Goal: Navigation & Orientation: Find specific page/section

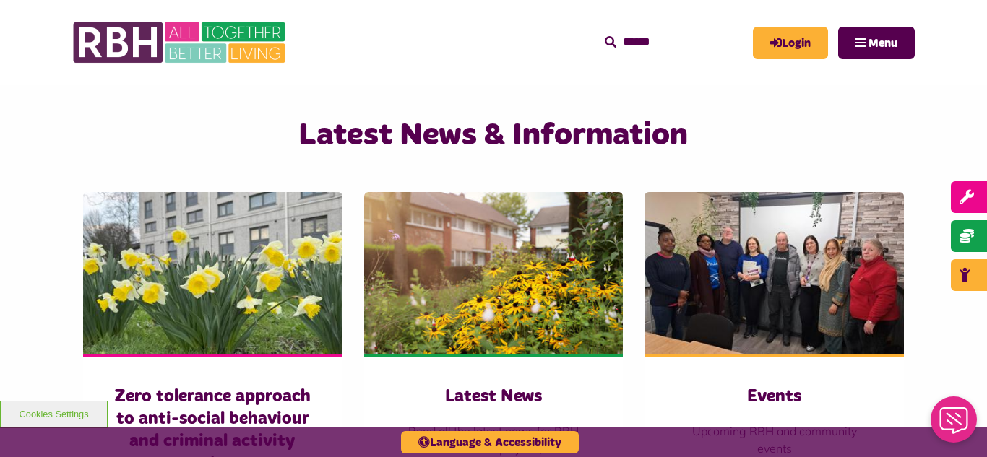
scroll to position [888, 0]
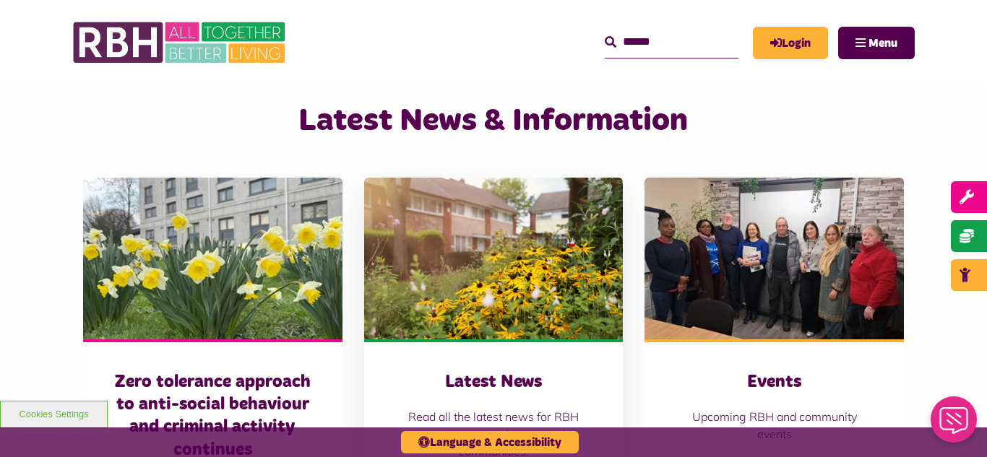
click at [439, 241] on img at bounding box center [493, 259] width 259 height 162
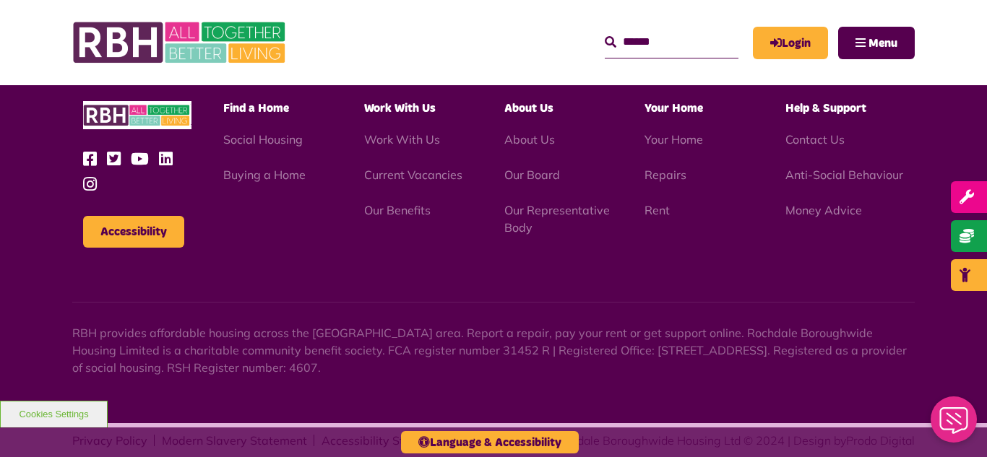
scroll to position [1572, 0]
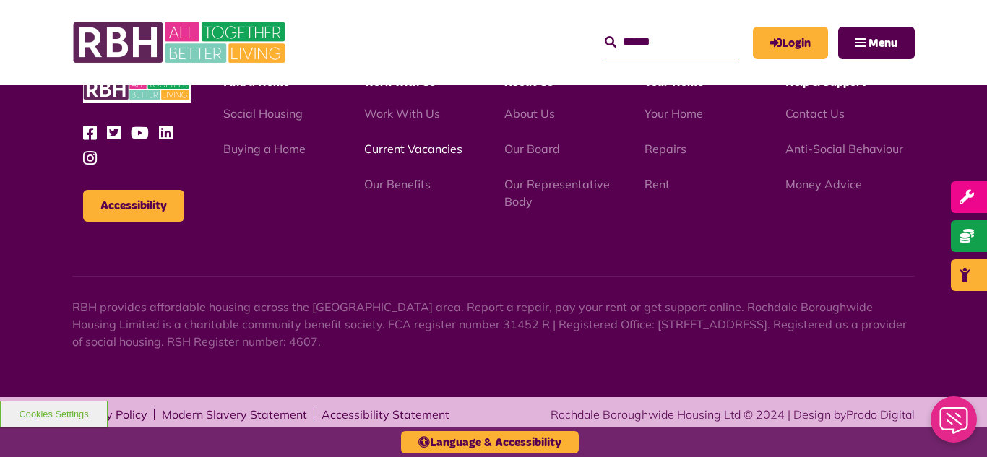
click at [392, 153] on link "Current Vacancies" at bounding box center [413, 149] width 98 height 14
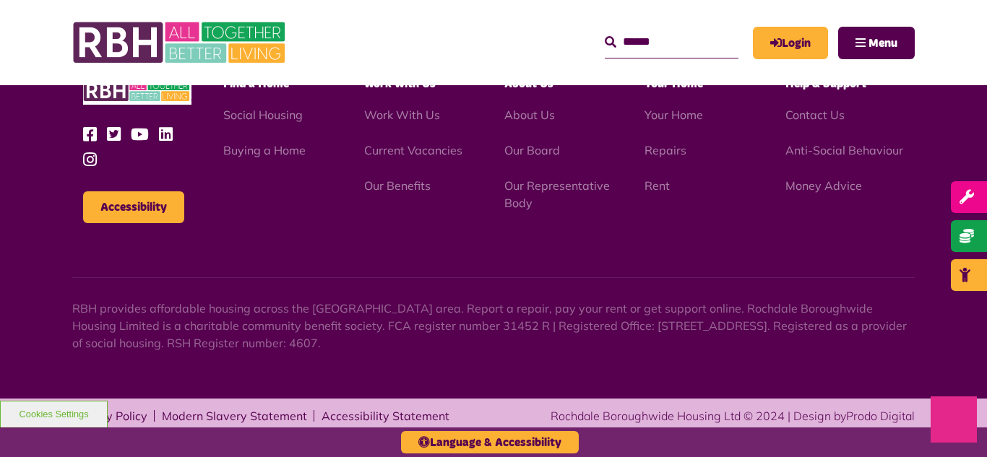
scroll to position [2067, 0]
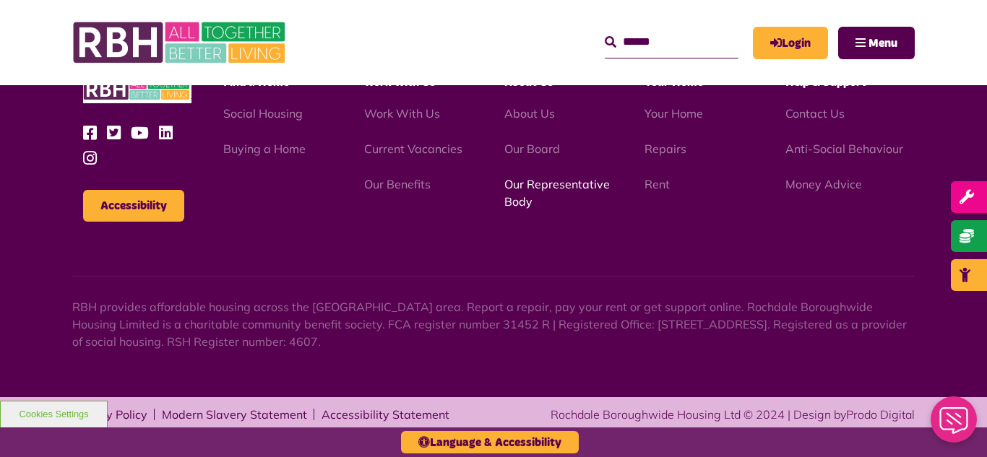
click at [545, 188] on link "Our Representative Body" at bounding box center [556, 193] width 105 height 32
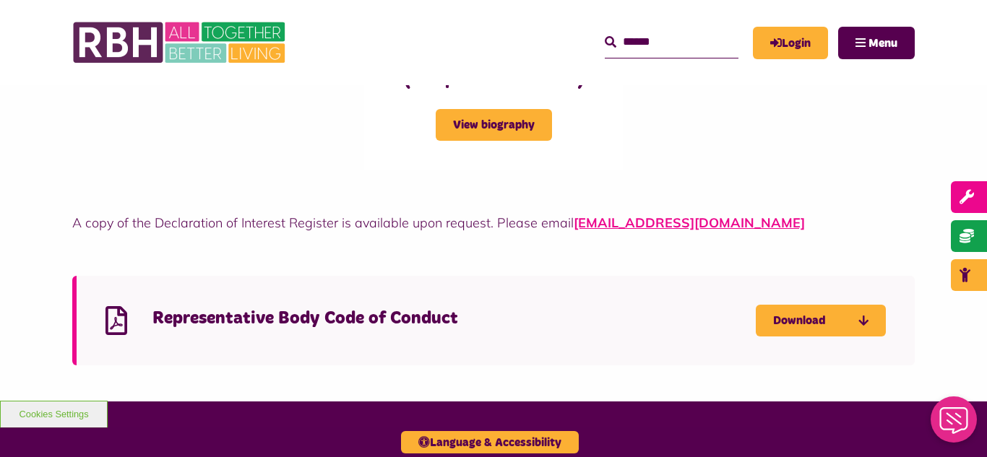
scroll to position [3871, 0]
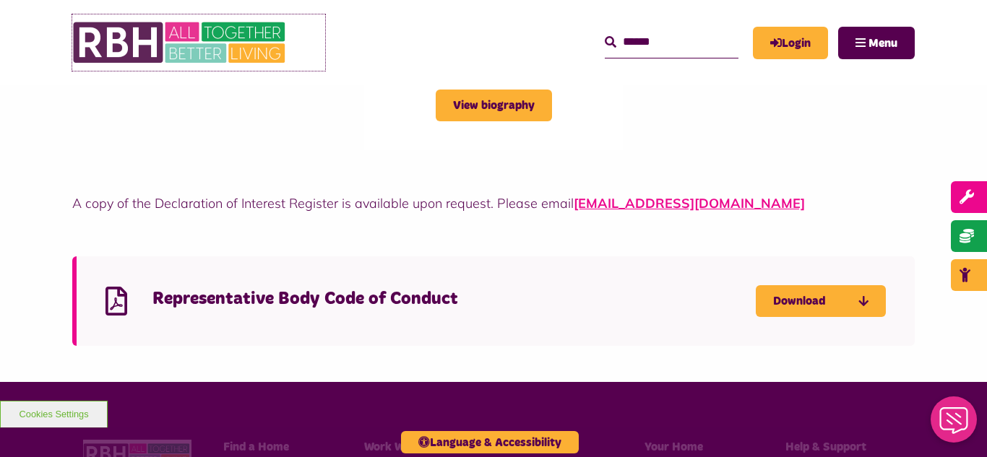
click at [194, 44] on img at bounding box center [180, 42] width 217 height 56
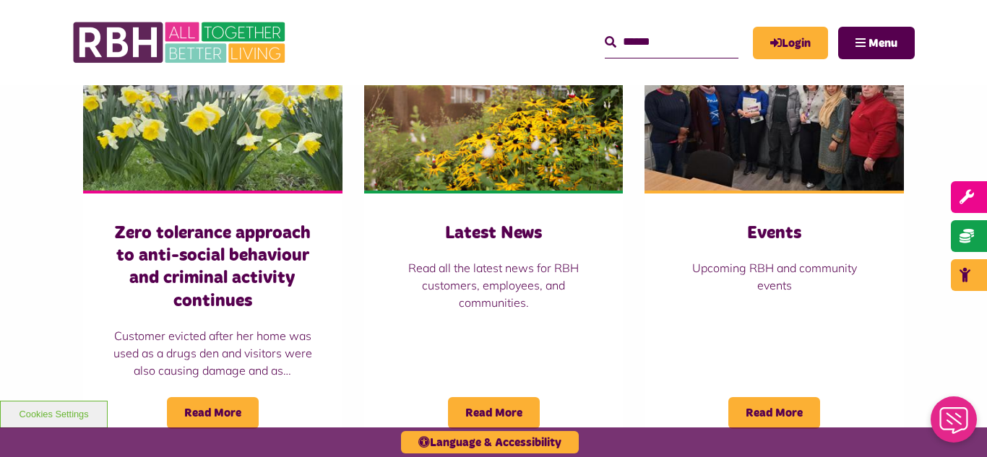
scroll to position [1040, 0]
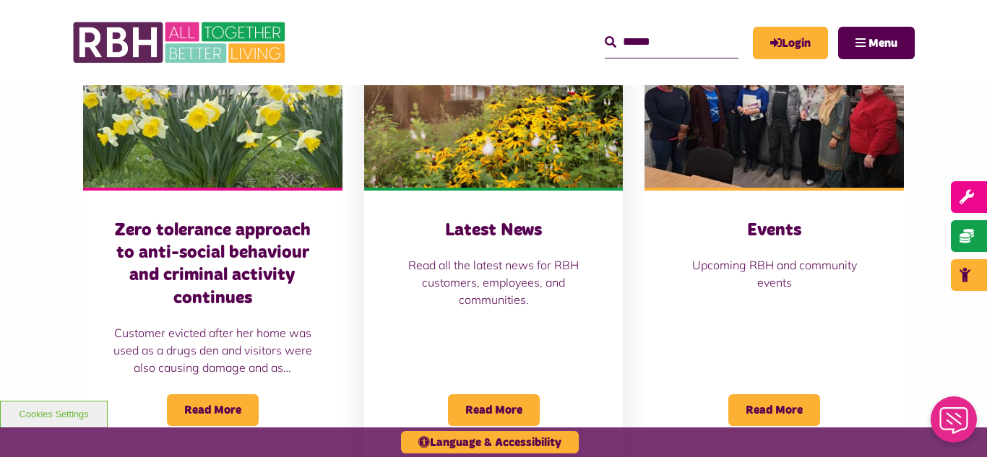
click at [467, 134] on img at bounding box center [493, 107] width 259 height 162
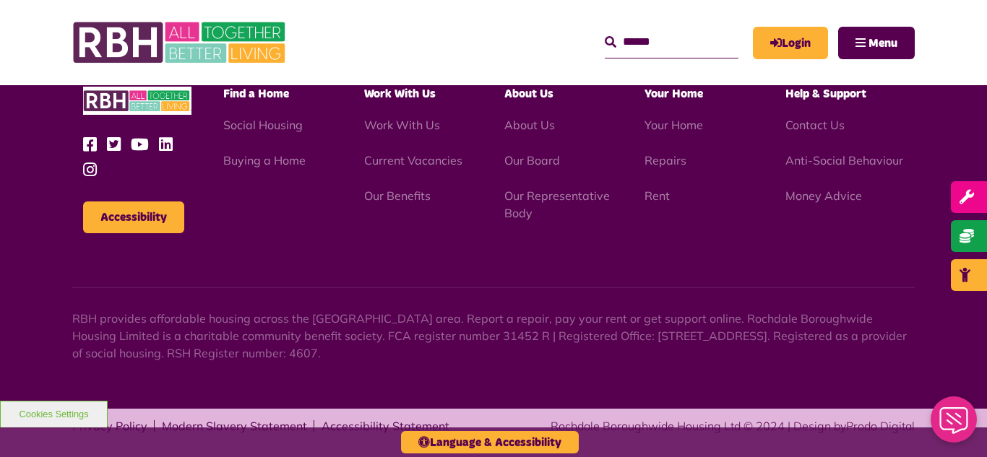
scroll to position [1572, 0]
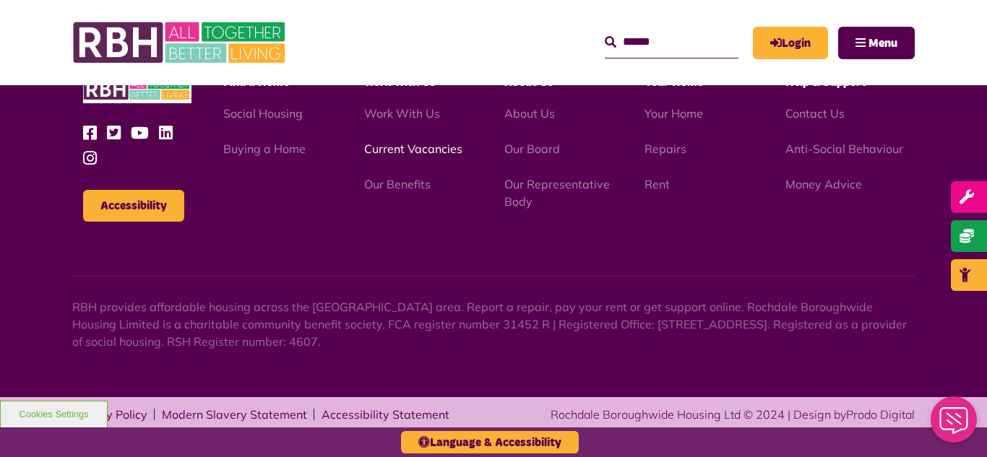
click at [389, 152] on link "Current Vacancies" at bounding box center [413, 149] width 98 height 14
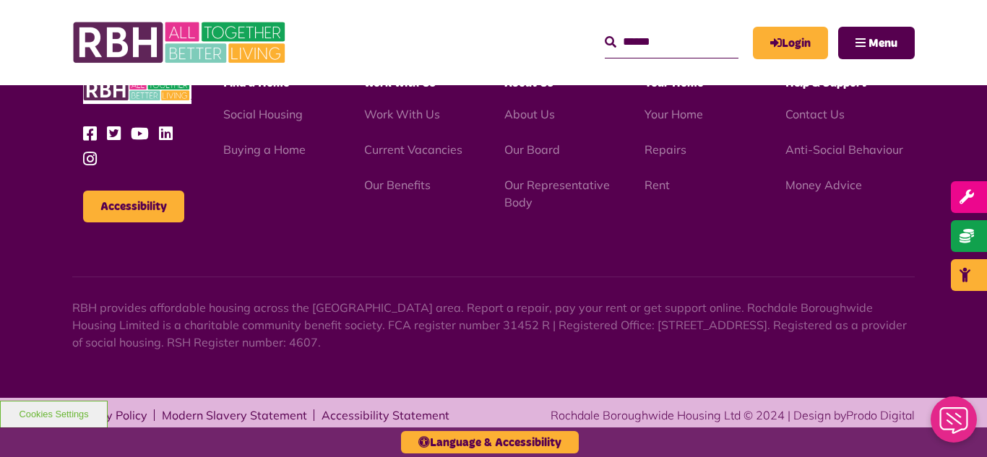
scroll to position [2067, 0]
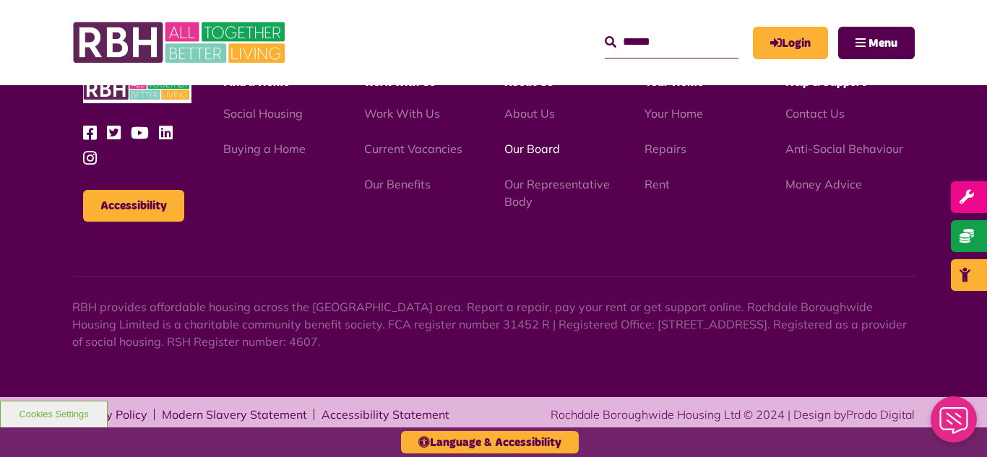
click at [529, 149] on link "Our Board" at bounding box center [532, 149] width 56 height 14
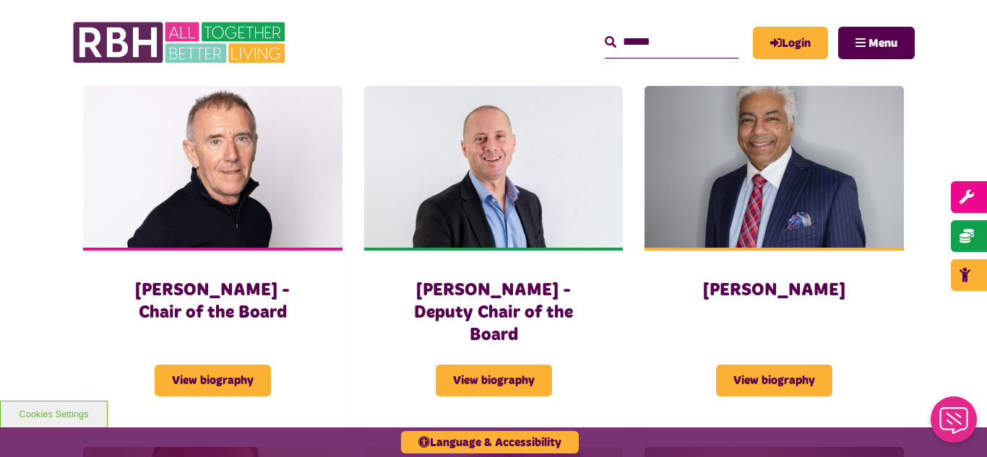
scroll to position [529, 0]
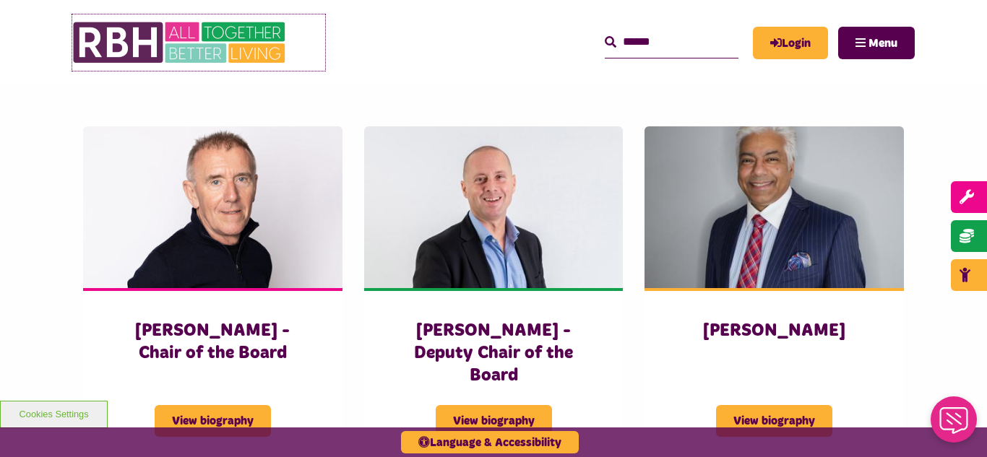
click at [212, 53] on img at bounding box center [180, 42] width 217 height 56
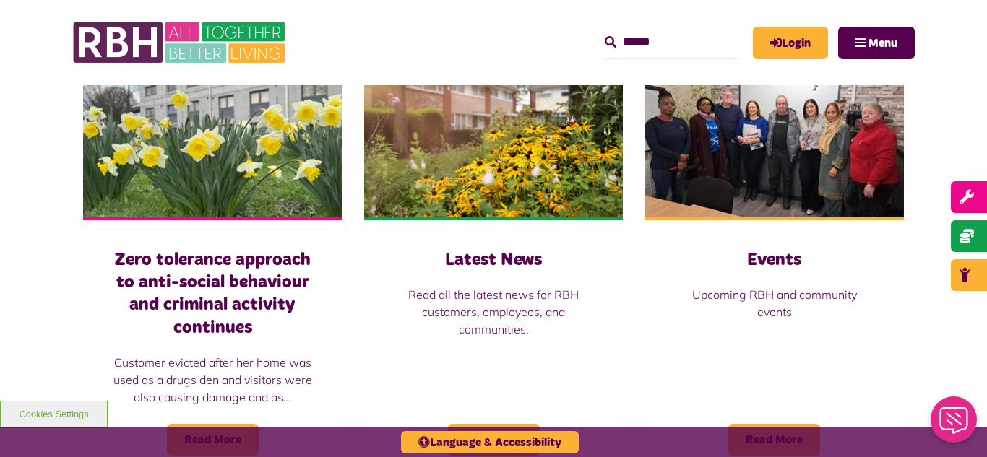
scroll to position [1011, 0]
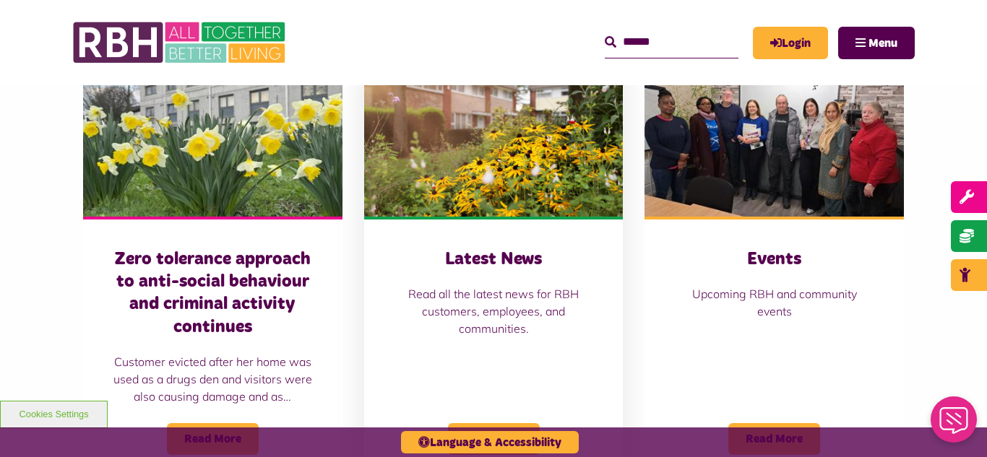
click at [529, 143] on img at bounding box center [493, 136] width 259 height 162
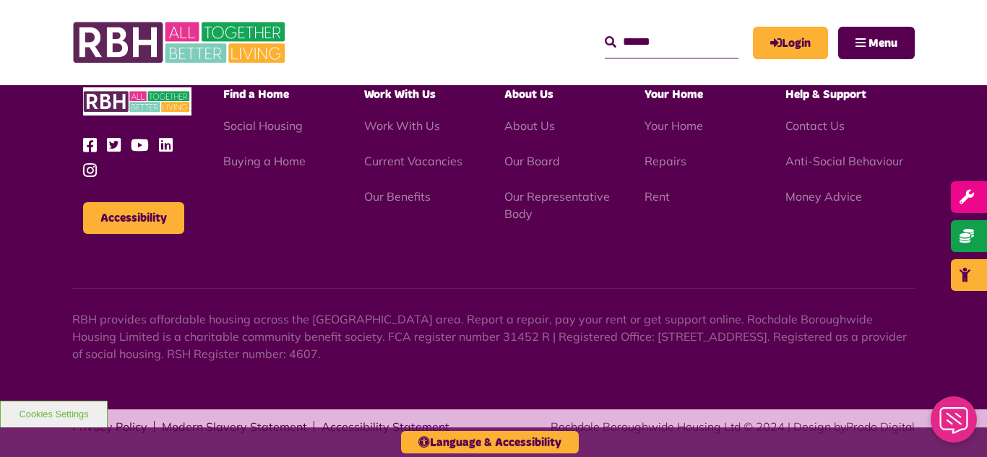
scroll to position [1572, 0]
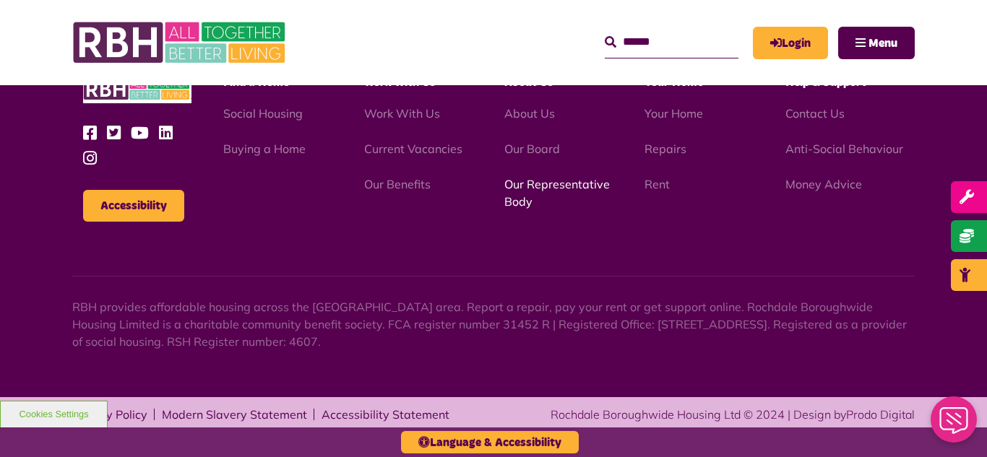
click at [534, 185] on link "Our Representative Body" at bounding box center [556, 193] width 105 height 32
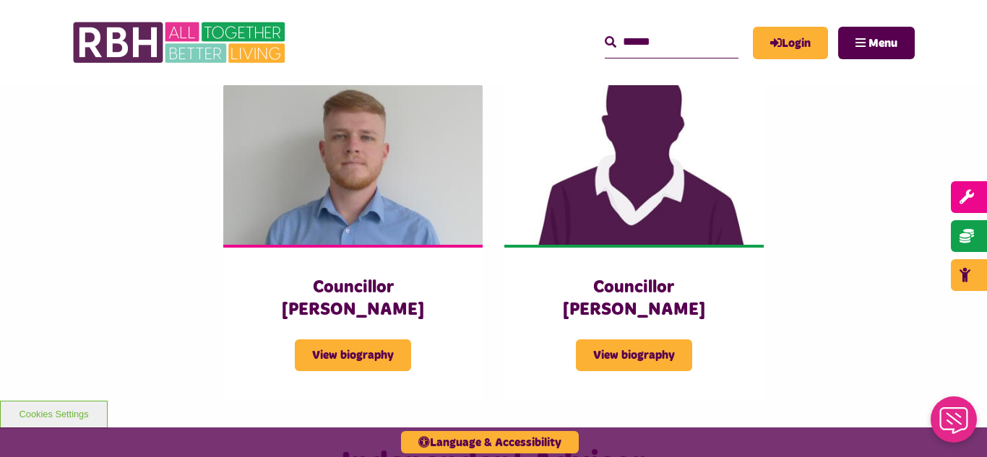
scroll to position [3182, 0]
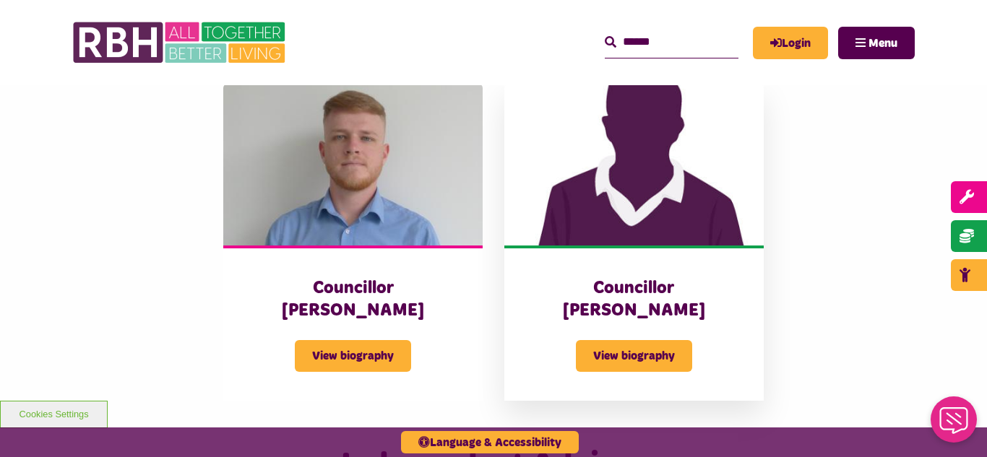
click at [669, 146] on img at bounding box center [633, 165] width 259 height 162
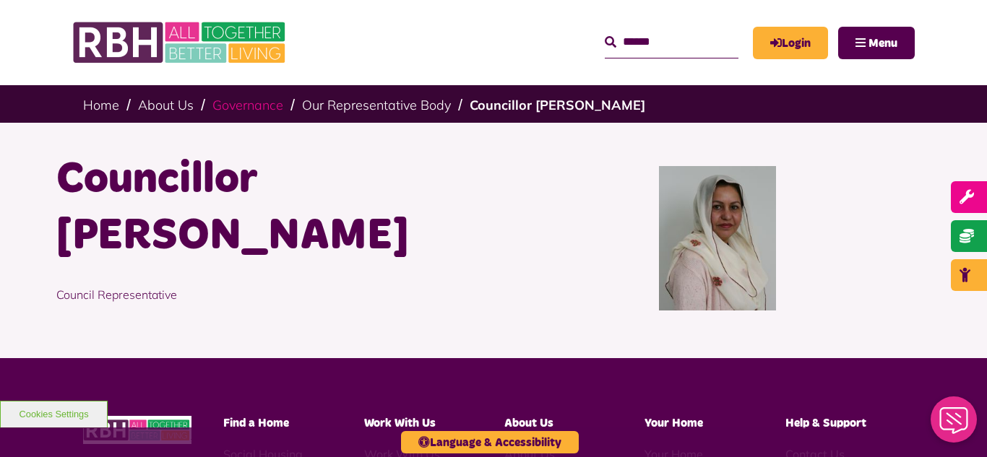
click at [245, 105] on link "Governance" at bounding box center [247, 105] width 71 height 17
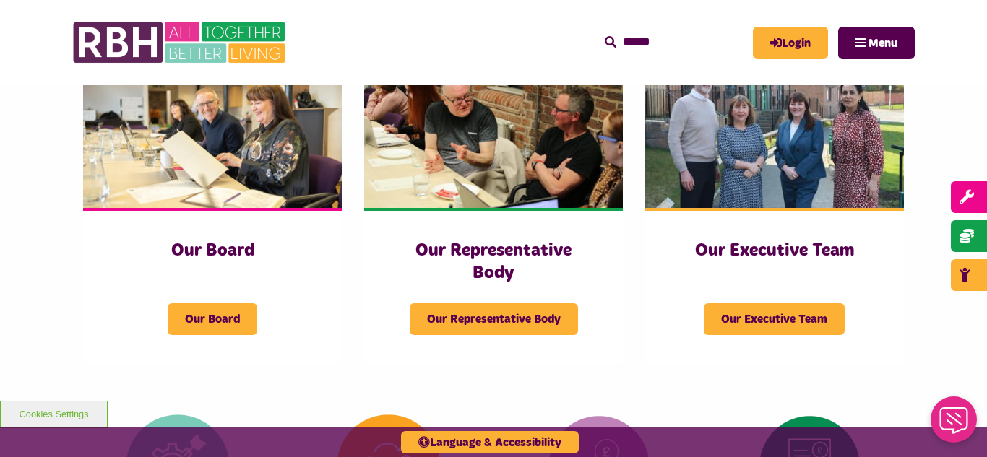
scroll to position [260, 0]
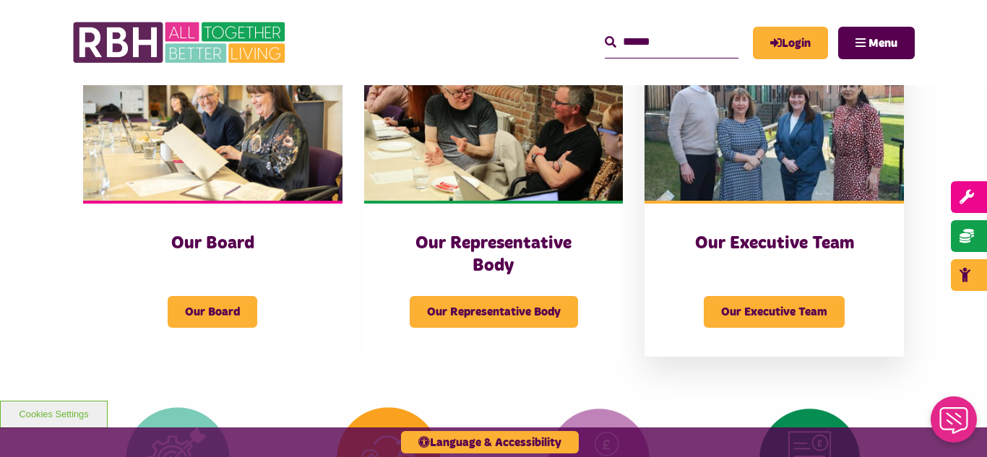
click at [738, 141] on img at bounding box center [773, 120] width 259 height 162
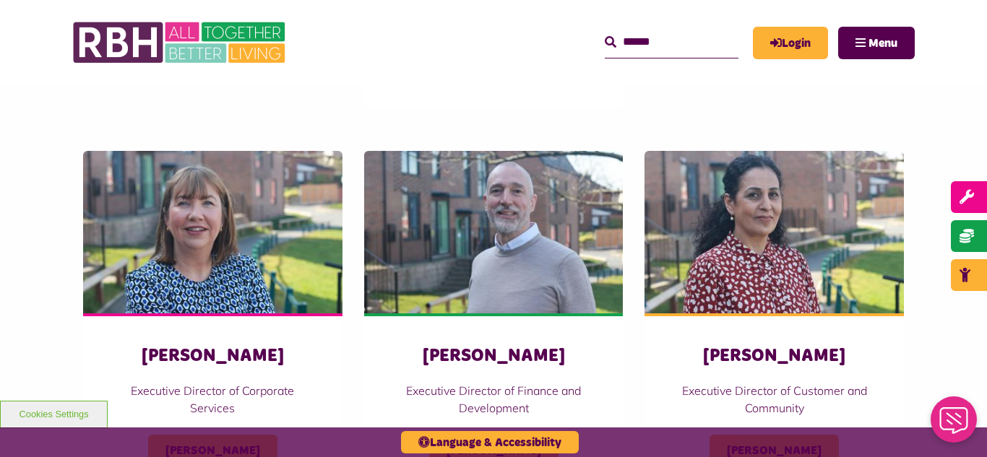
scroll to position [636, 0]
